Goal: Task Accomplishment & Management: Manage account settings

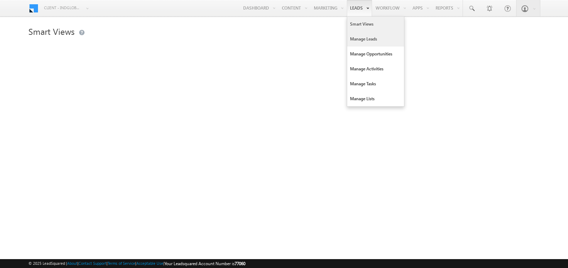
click at [354, 40] on link "Manage Leads" at bounding box center [375, 39] width 57 height 15
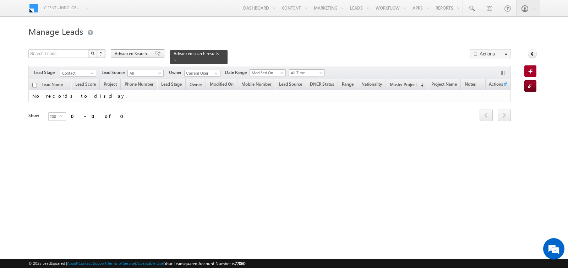
click at [138, 54] on span "Advanced Search" at bounding box center [132, 53] width 34 height 6
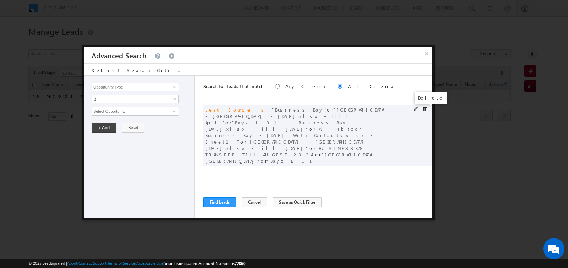
click at [425, 108] on span at bounding box center [424, 109] width 5 height 5
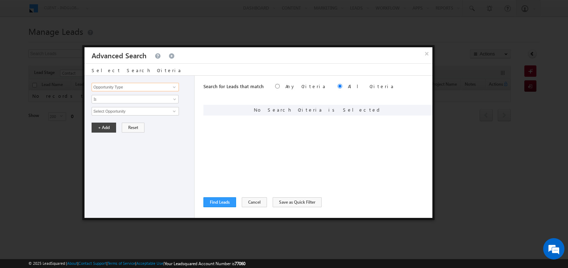
click at [153, 86] on input "Opportunity Type" at bounding box center [135, 87] width 87 height 9
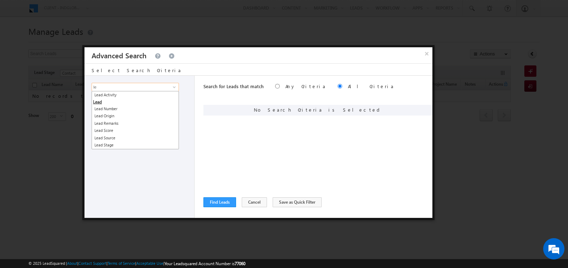
type input "l"
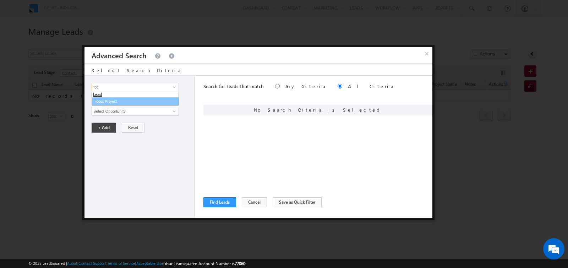
click at [113, 102] on link "Focus Project" at bounding box center [135, 101] width 87 height 8
type input "Focus Project"
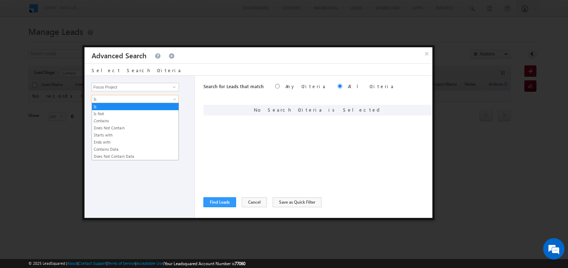
click at [115, 102] on span "Is" at bounding box center [130, 99] width 77 height 6
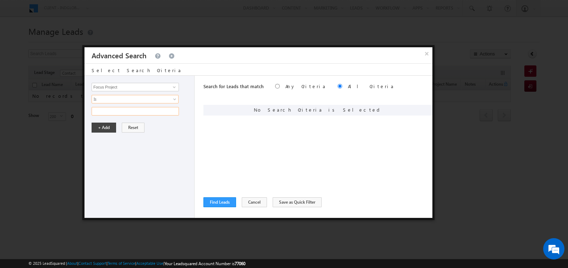
click at [115, 109] on input "text" at bounding box center [135, 111] width 87 height 9
click at [115, 97] on span "Is" at bounding box center [130, 99] width 77 height 6
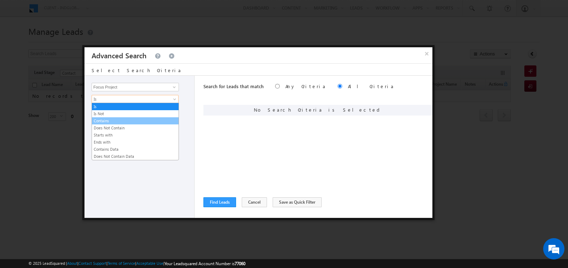
click at [111, 120] on link "Contains" at bounding box center [135, 121] width 87 height 6
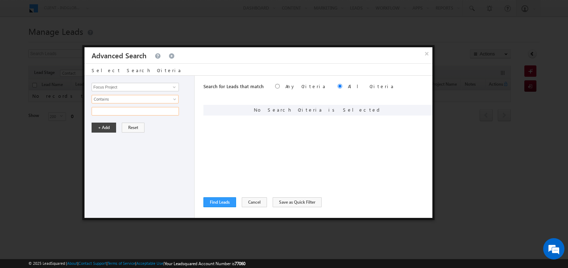
click at [111, 113] on input "text" at bounding box center [135, 111] width 87 height 9
type input "[PERSON_NAME]"
click at [103, 125] on button "+ Add" at bounding box center [104, 128] width 25 height 10
click at [213, 202] on button "Find Leads" at bounding box center [220, 202] width 33 height 10
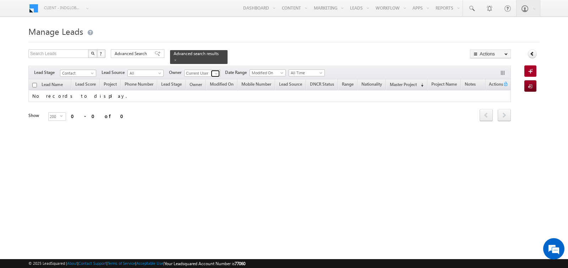
click at [211, 75] on link at bounding box center [215, 73] width 9 height 7
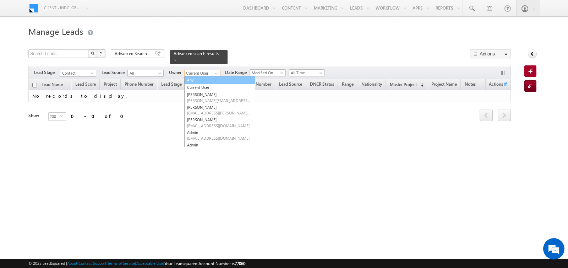
click at [204, 79] on link "Any" at bounding box center [219, 80] width 71 height 8
type input "Any"
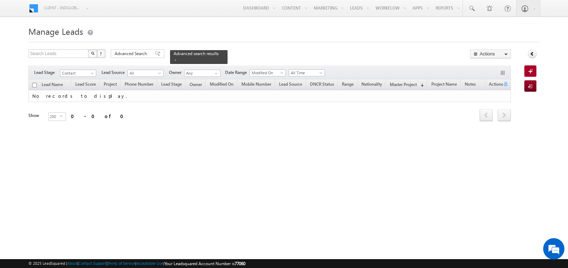
click at [504, 70] on div at bounding box center [505, 73] width 11 height 8
click at [502, 73] on button "button" at bounding box center [503, 73] width 7 height 7
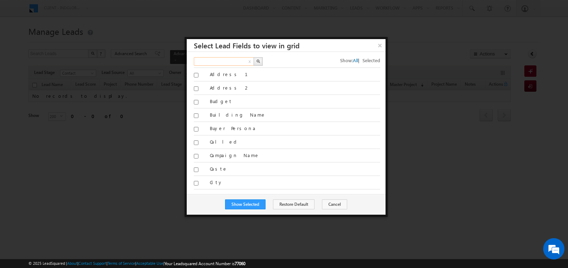
click at [227, 61] on input "text" at bounding box center [224, 61] width 61 height 9
type input "focus"
click at [260, 58] on button "button" at bounding box center [258, 61] width 9 height 9
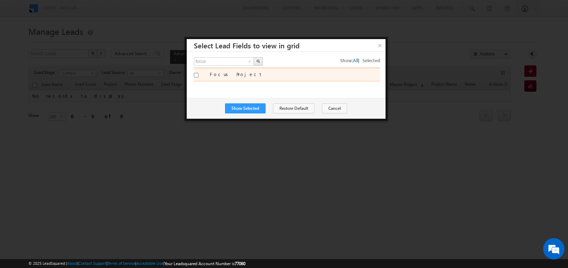
click at [218, 71] on label "Focus Project" at bounding box center [295, 74] width 171 height 6
click at [199, 73] on input "Focus Project" at bounding box center [196, 75] width 5 height 5
checkbox input "true"
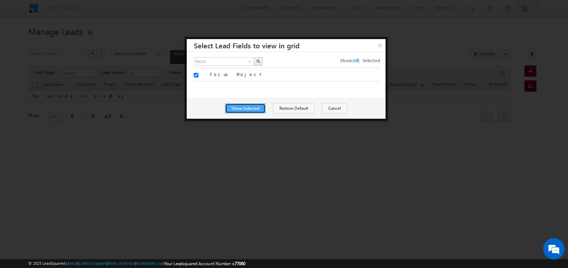
click at [240, 109] on button "Show Selected" at bounding box center [245, 108] width 40 height 10
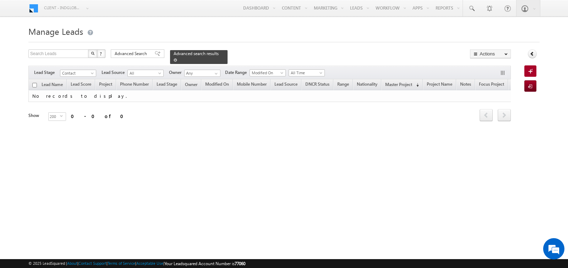
click at [174, 59] on span at bounding box center [176, 60] width 4 height 4
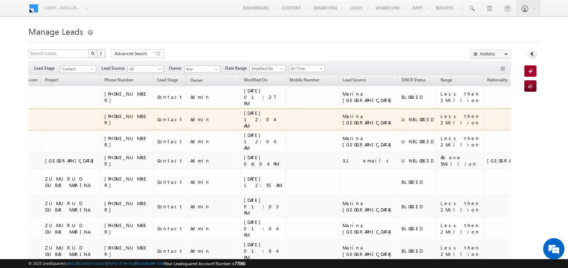
scroll to position [0, 129]
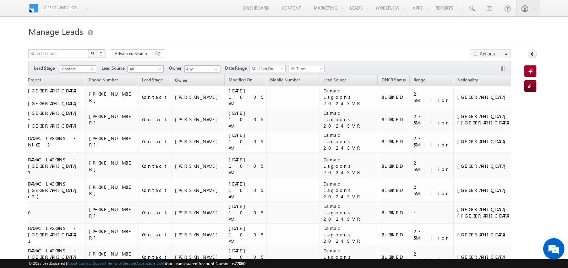
scroll to position [0, 109]
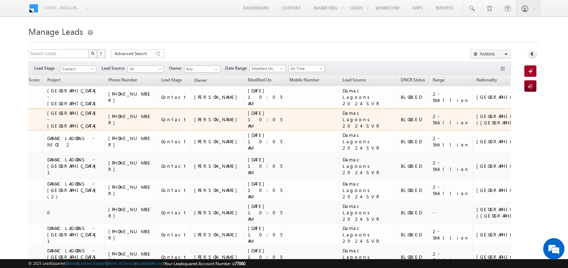
drag, startPoint x: 470, startPoint y: 121, endPoint x: 452, endPoint y: 121, distance: 18.1
copy div "Masaar"
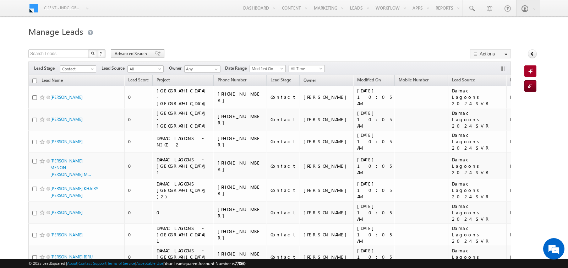
click at [133, 52] on span "Advanced Search" at bounding box center [132, 53] width 34 height 6
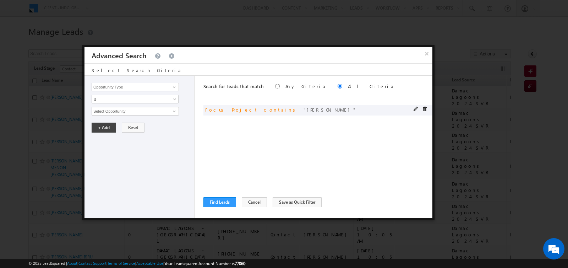
click at [416, 108] on span at bounding box center [416, 109] width 5 height 5
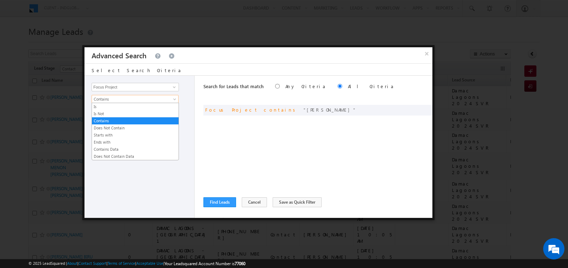
click at [115, 99] on span "Contains" at bounding box center [130, 99] width 77 height 6
click at [114, 105] on link "Is" at bounding box center [135, 106] width 87 height 6
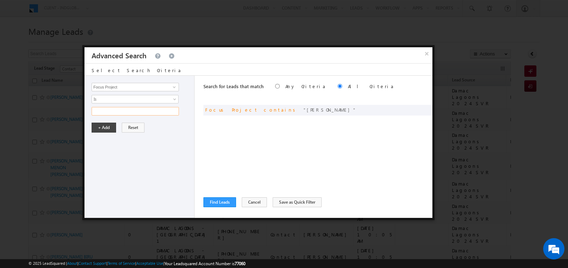
click at [114, 109] on input "text" at bounding box center [135, 111] width 87 height 9
paste input "Masaar"
type input "Masaar"
click at [107, 125] on button "+ Add" at bounding box center [104, 128] width 25 height 10
click at [217, 199] on button "Find Leads" at bounding box center [220, 202] width 33 height 10
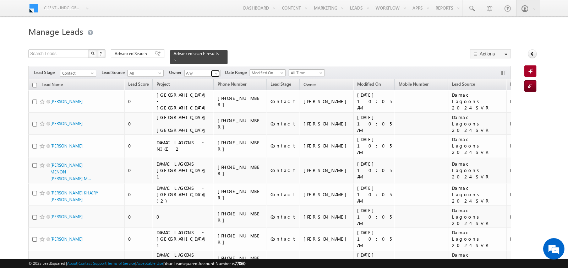
click at [214, 73] on span at bounding box center [217, 74] width 6 height 6
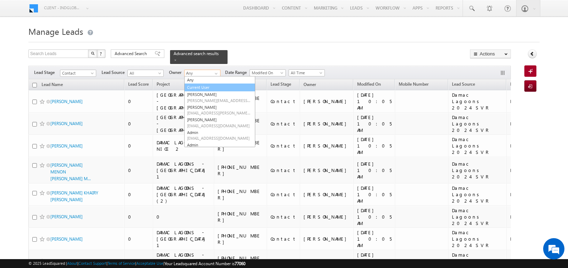
click at [199, 88] on link "Current User" at bounding box center [219, 87] width 71 height 8
type input "Current User"
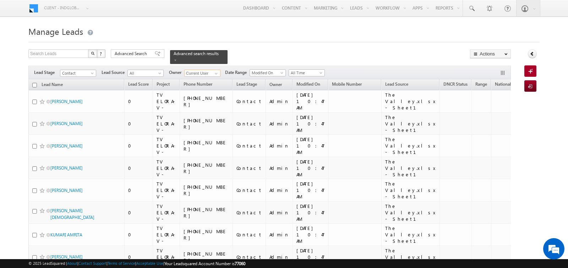
click at [34, 86] on input "checkbox" at bounding box center [34, 85] width 5 height 5
checkbox input "true"
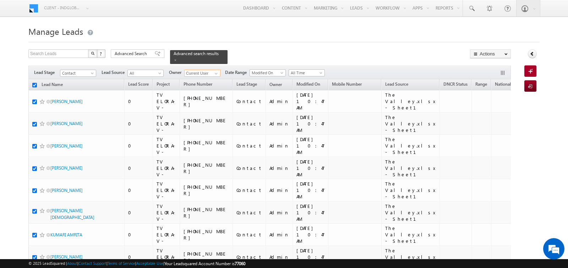
checkbox input "true"
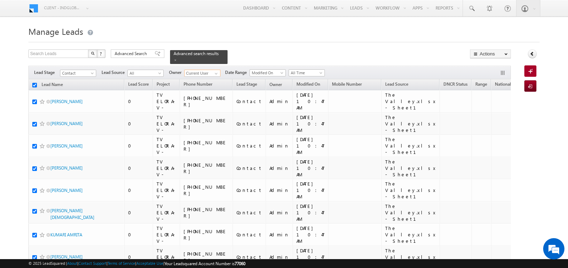
checkbox input "true"
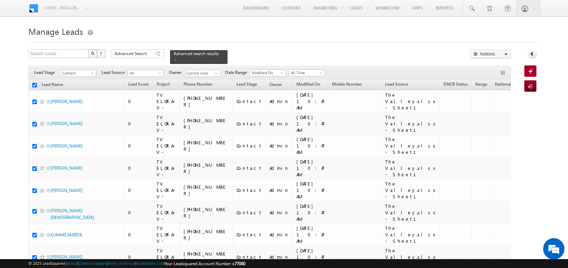
checkbox input "true"
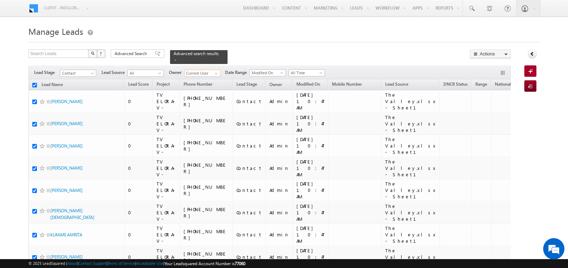
checkbox input "true"
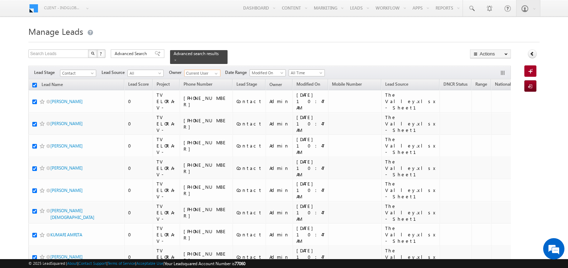
checkbox input "true"
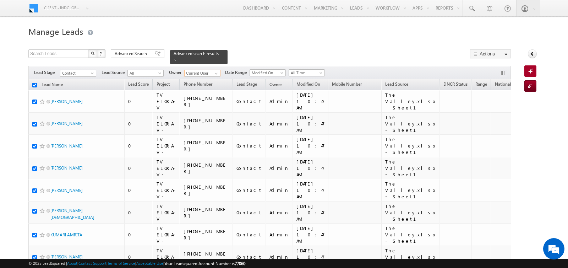
checkbox input "true"
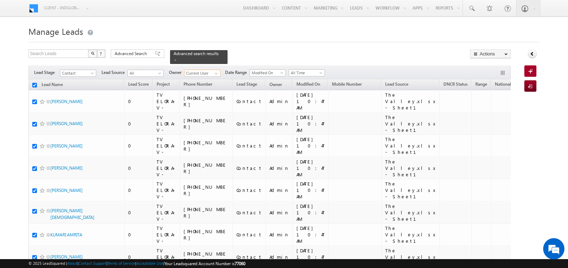
checkbox input "true"
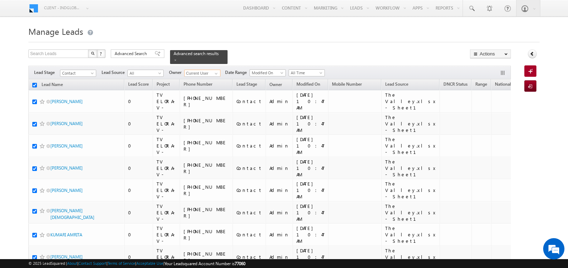
checkbox input "true"
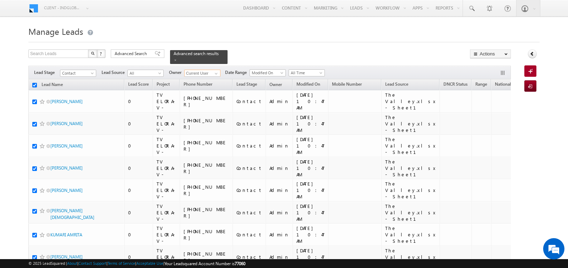
checkbox input "true"
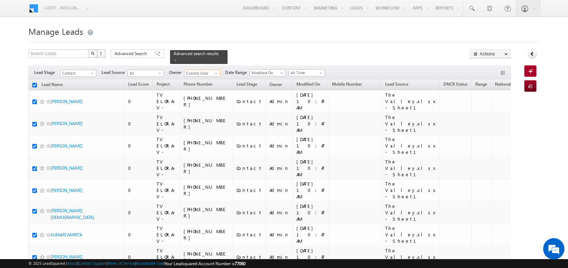
checkbox input "true"
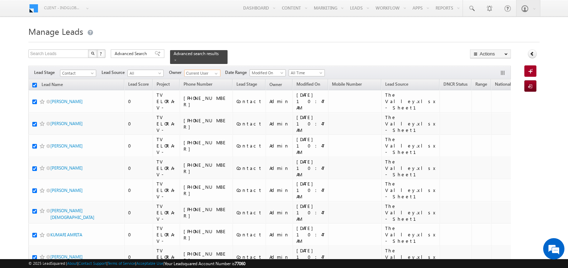
checkbox input "true"
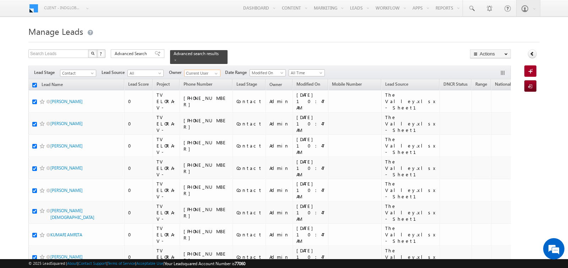
checkbox input "true"
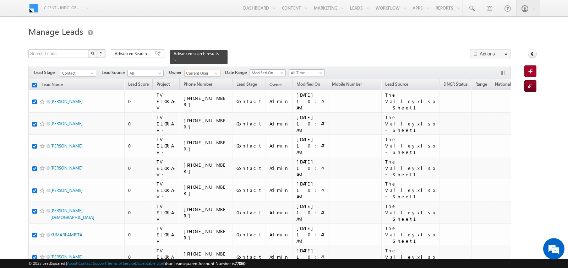
checkbox input "true"
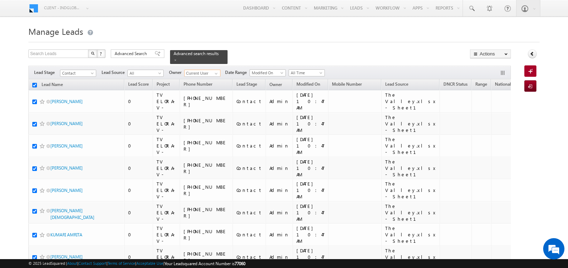
checkbox input "true"
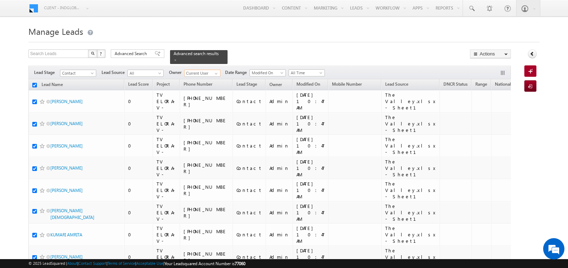
checkbox input "true"
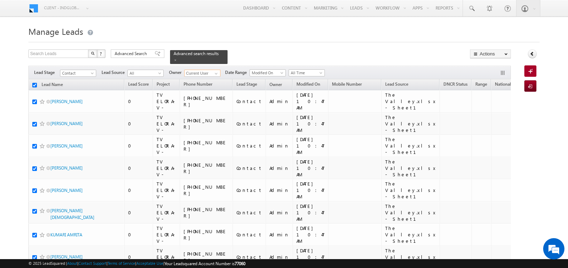
checkbox input "true"
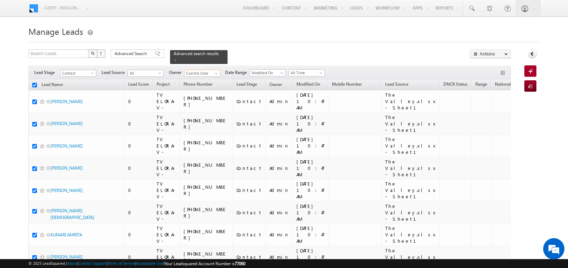
checkbox input "true"
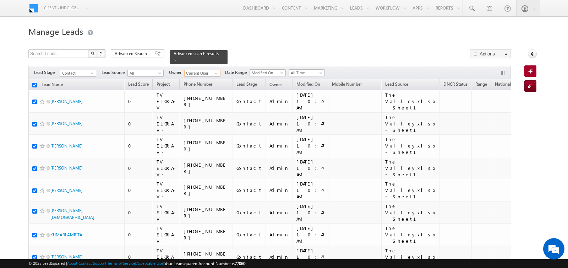
checkbox input "true"
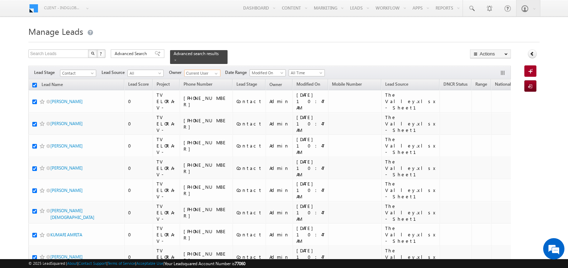
checkbox input "true"
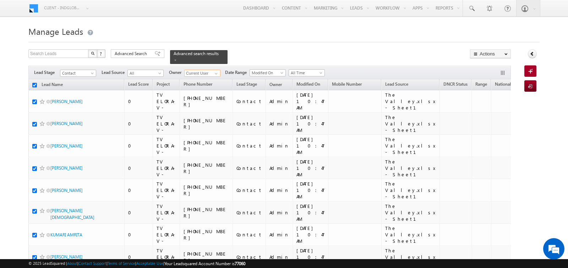
checkbox input "true"
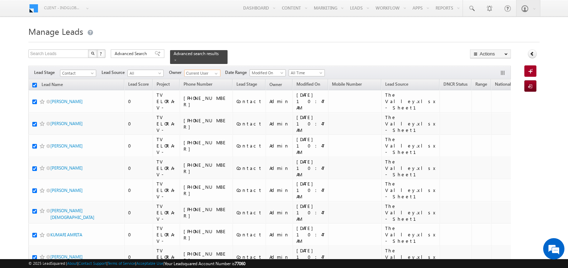
checkbox input "true"
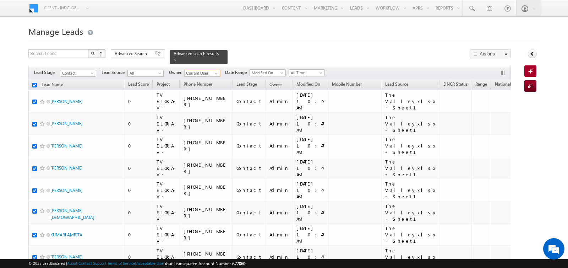
checkbox input "true"
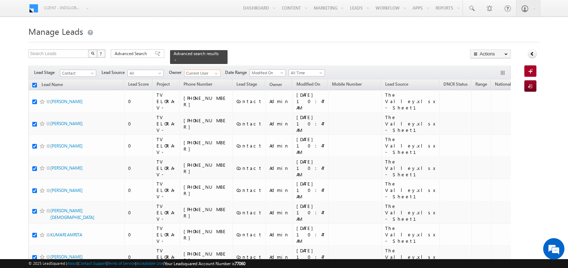
checkbox input "true"
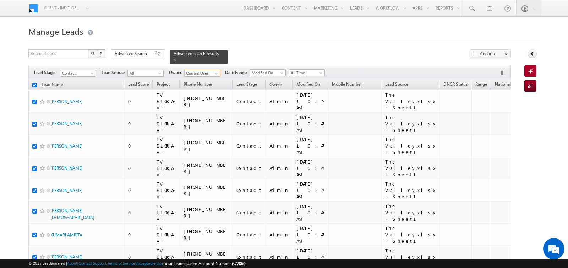
checkbox input "true"
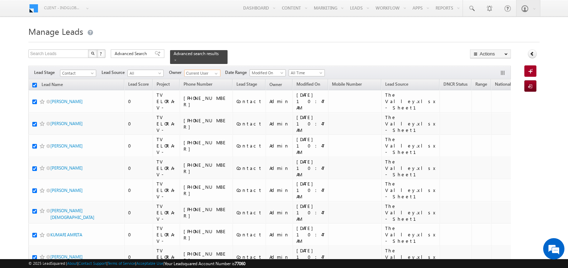
checkbox input "true"
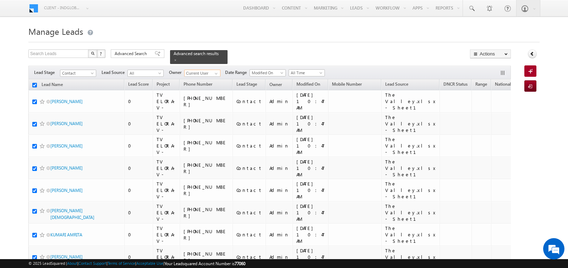
checkbox input "true"
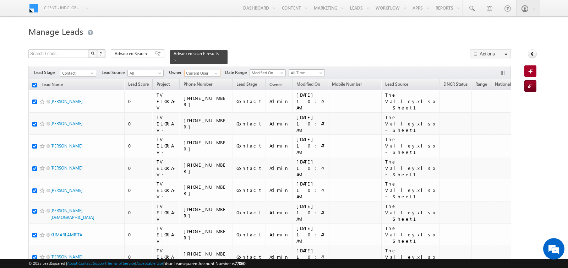
checkbox input "true"
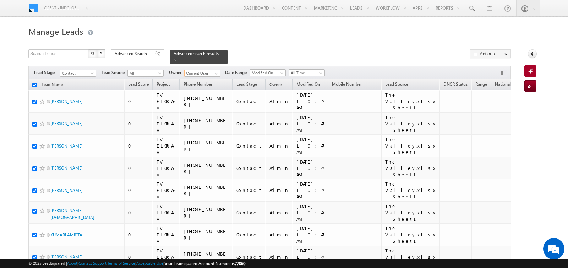
checkbox input "true"
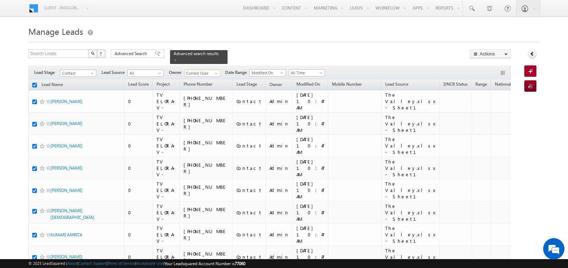
checkbox input "true"
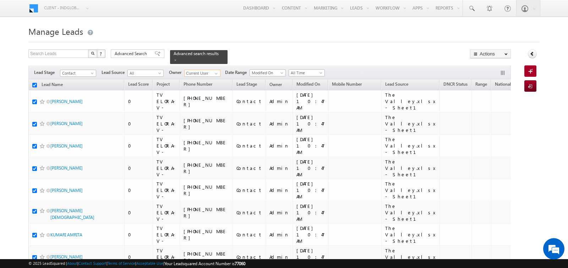
checkbox input "true"
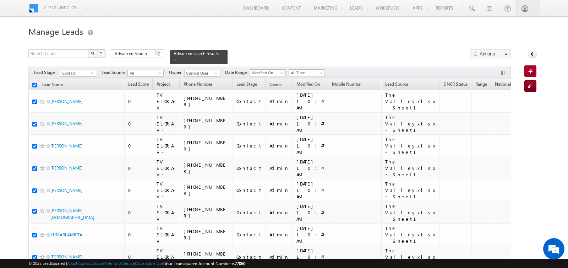
checkbox input "true"
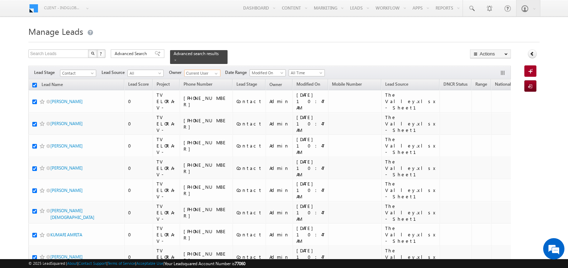
checkbox input "true"
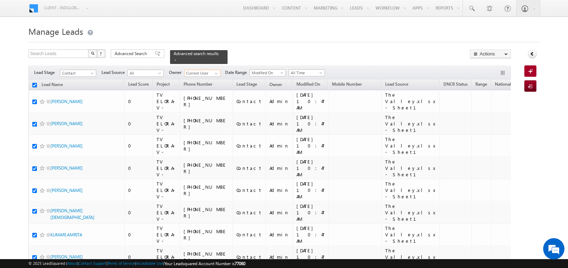
checkbox input "true"
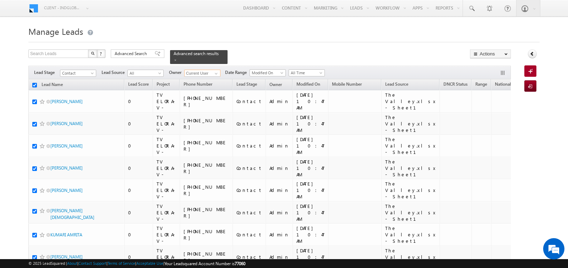
checkbox input "true"
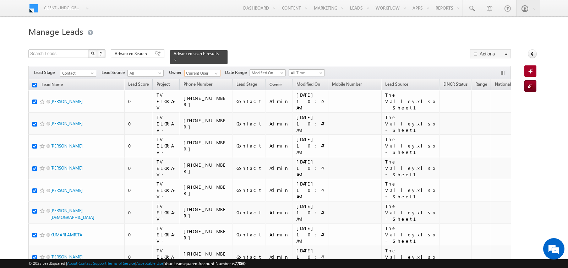
checkbox input "true"
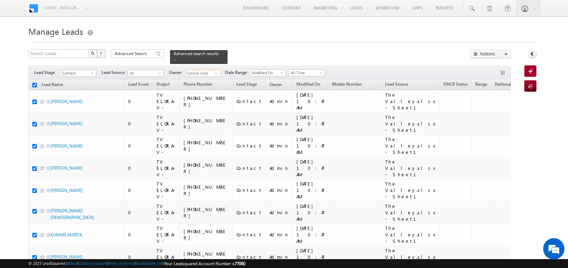
checkbox input "true"
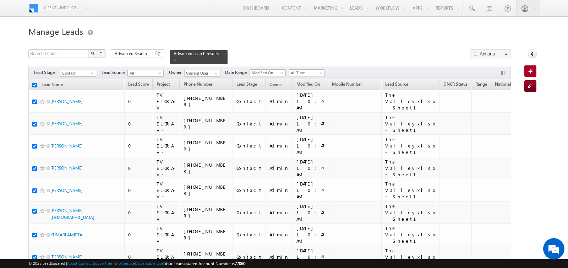
checkbox input "true"
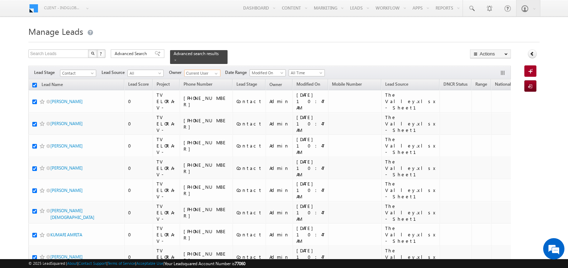
checkbox input "true"
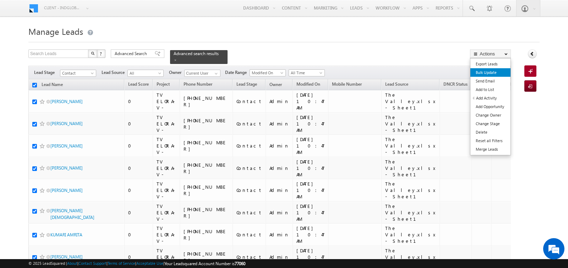
click at [491, 72] on link "Bulk Update" at bounding box center [491, 72] width 40 height 9
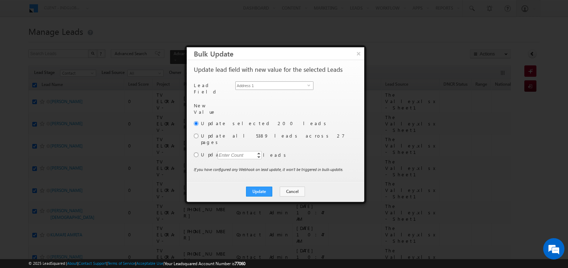
click at [268, 87] on span "Address 1" at bounding box center [272, 86] width 72 height 8
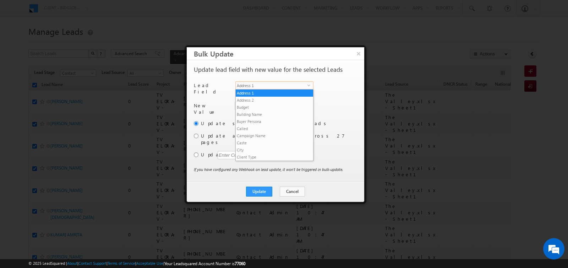
scroll to position [277, 0]
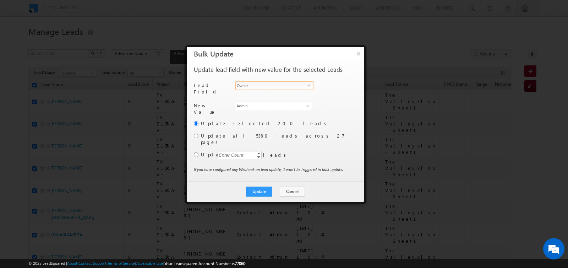
click at [255, 102] on input "Admin" at bounding box center [273, 106] width 77 height 9
click at [247, 123] on link "[PERSON_NAME] [EMAIL_ADDRESS][PERSON_NAME][DOMAIN_NAME]" at bounding box center [273, 129] width 77 height 13
click at [255, 102] on input "[PERSON_NAME]" at bounding box center [273, 106] width 77 height 9
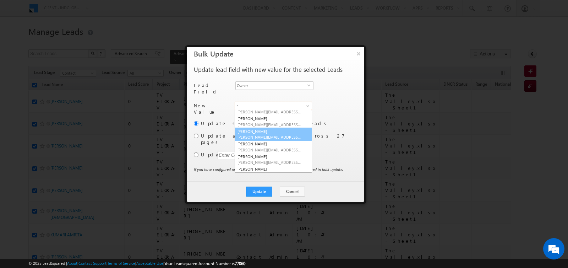
scroll to position [0, 0]
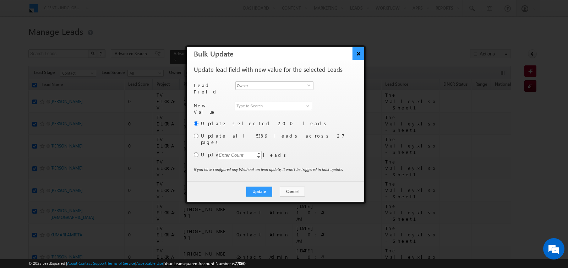
click at [361, 54] on button "×" at bounding box center [359, 53] width 12 height 12
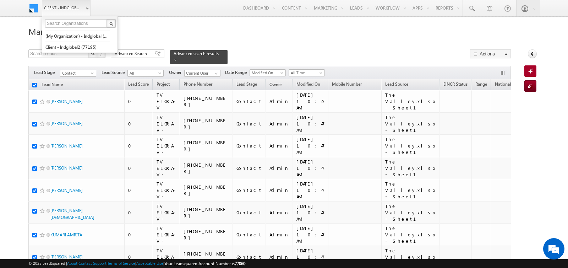
click at [54, 7] on span "Client - indglobal1 (77060)" at bounding box center [62, 7] width 37 height 7
click at [70, 34] on link "(My Organization) - indglobal (48060)" at bounding box center [77, 36] width 65 height 11
